Goal: Download file/media

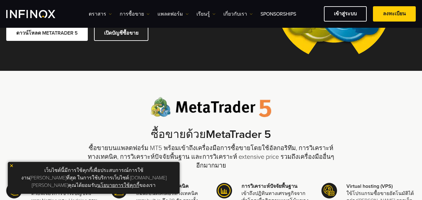
scroll to position [31, 0]
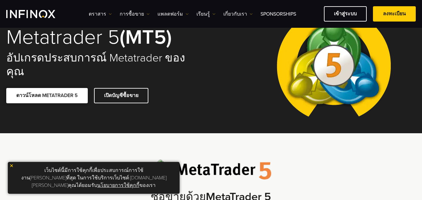
click at [57, 92] on link "ดาวน์โหลด METATRADER 5" at bounding box center [47, 95] width 82 height 15
click at [43, 88] on link "ดาวน์โหลด METATRADER 5" at bounding box center [47, 95] width 82 height 15
click at [332, 24] on div "ตราสาร ตราสาร ข้อมูลผลิตภัณฑ์ การซื้อขาย" at bounding box center [211, 14] width 422 height 28
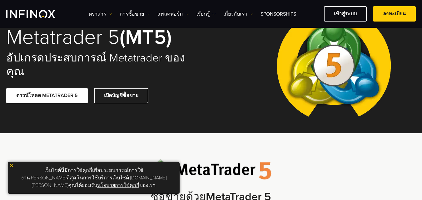
click at [120, 187] on link "นโยบายการใช้คุกกี้" at bounding box center [118, 186] width 42 height 6
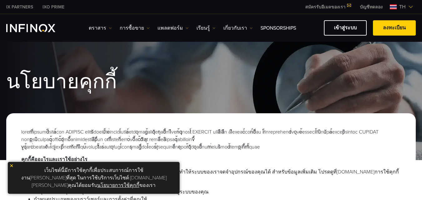
click at [133, 184] on link "นโยบายการใช้คุกกี้" at bounding box center [118, 186] width 42 height 6
click at [12, 168] on img at bounding box center [11, 166] width 4 height 4
